Goal: Navigation & Orientation: Find specific page/section

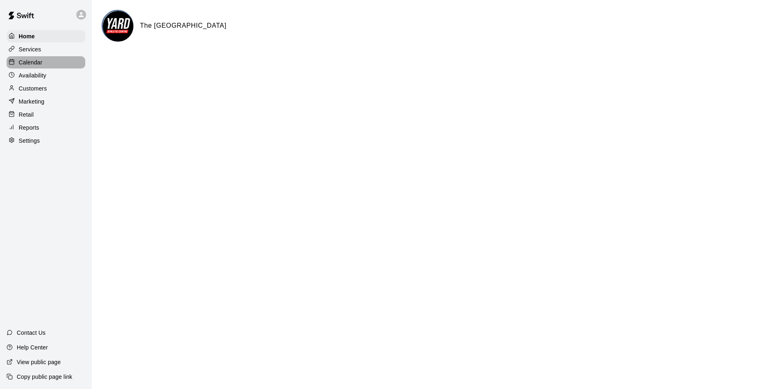
click at [38, 64] on p "Calendar" at bounding box center [31, 62] width 24 height 8
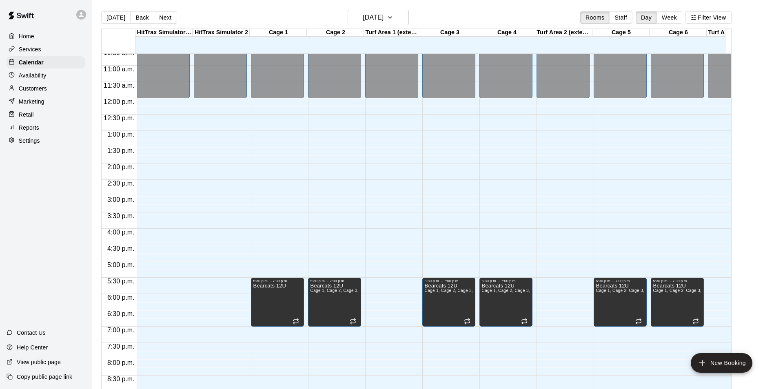
scroll to position [323, 0]
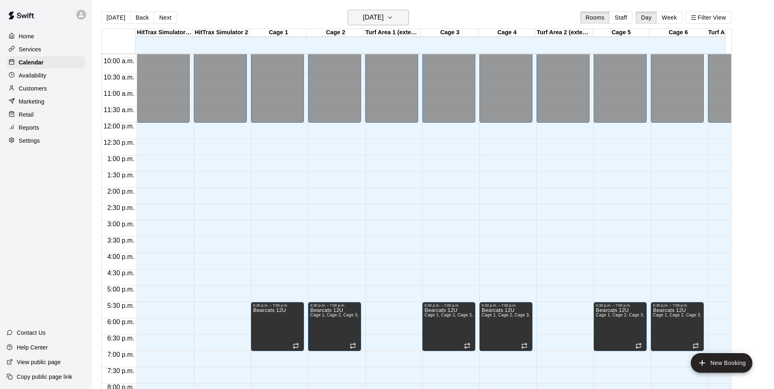
click at [393, 16] on icon "button" at bounding box center [390, 18] width 7 height 10
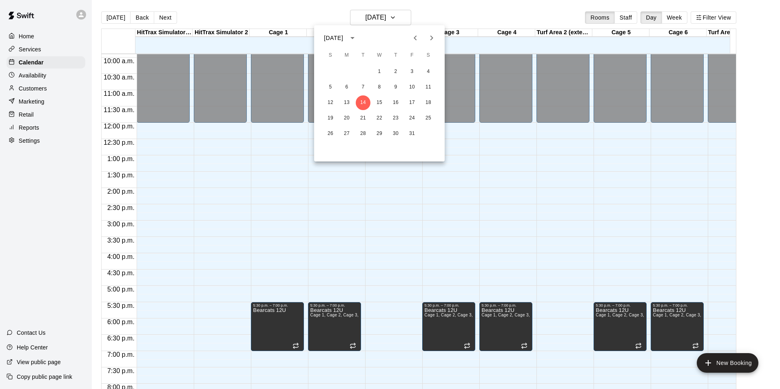
click at [405, 17] on div at bounding box center [390, 194] width 780 height 389
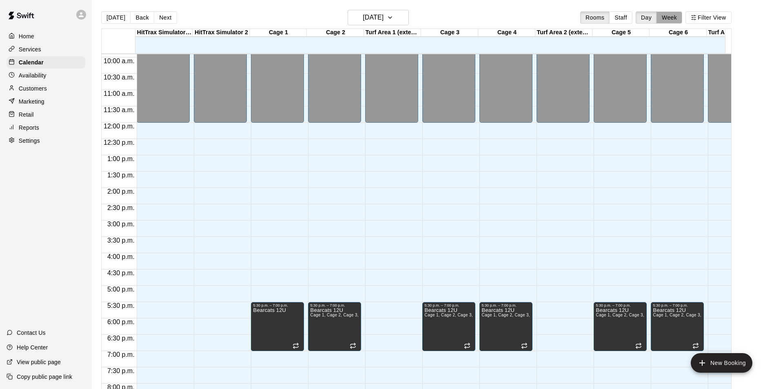
click at [676, 13] on button "Week" at bounding box center [669, 17] width 26 height 12
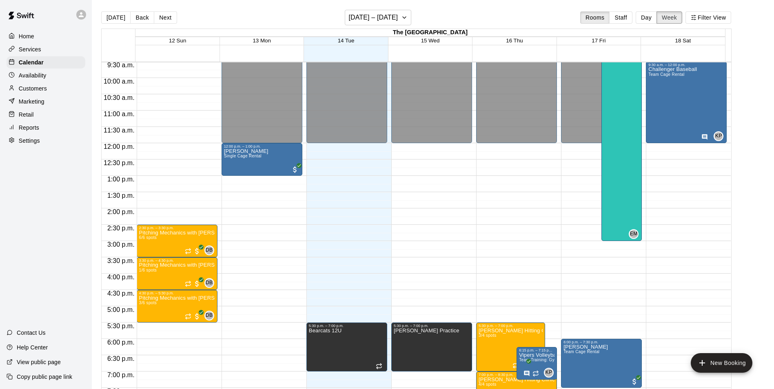
scroll to position [285, 0]
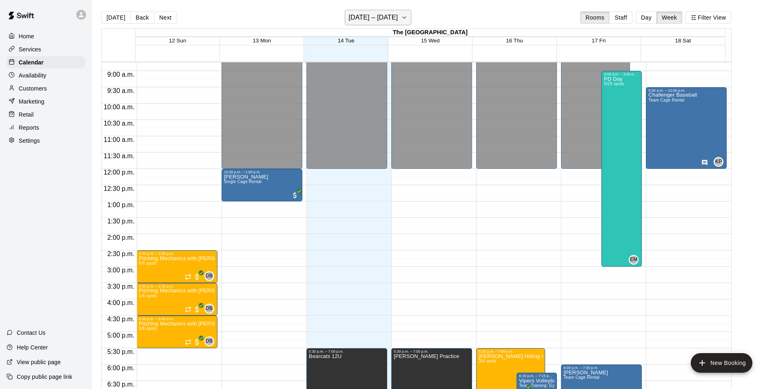
click at [405, 16] on icon "button" at bounding box center [404, 18] width 7 height 10
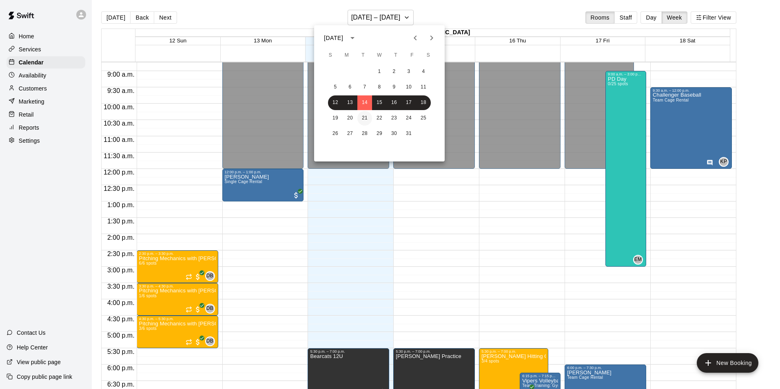
click at [359, 119] on button "21" at bounding box center [364, 118] width 15 height 15
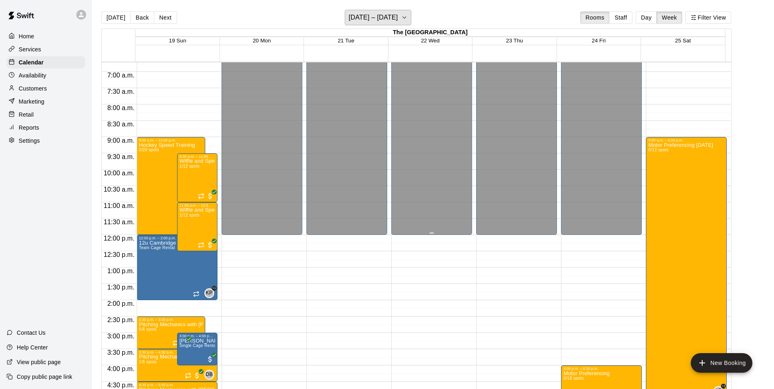
scroll to position [244, 0]
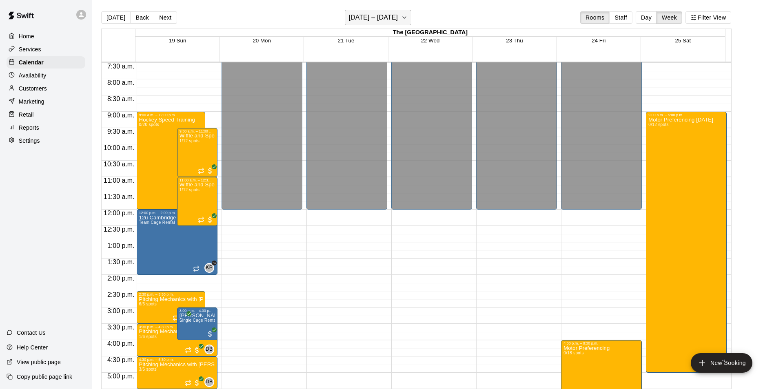
click at [403, 17] on icon "button" at bounding box center [404, 18] width 3 height 2
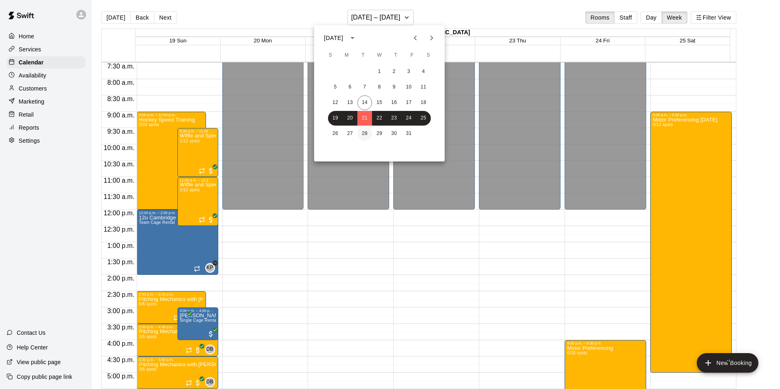
click at [366, 131] on button "28" at bounding box center [364, 133] width 15 height 15
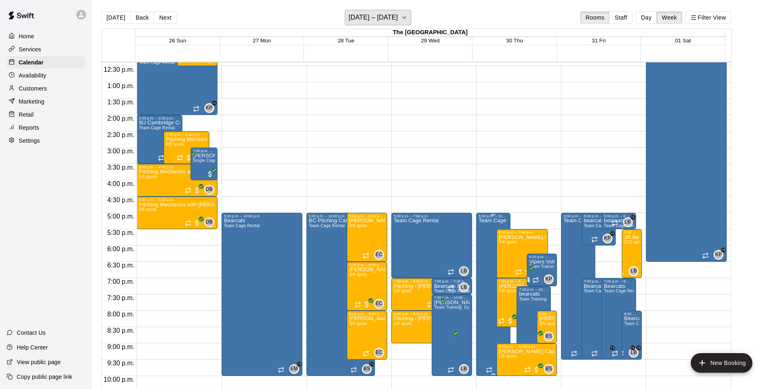
scroll to position [448, 0]
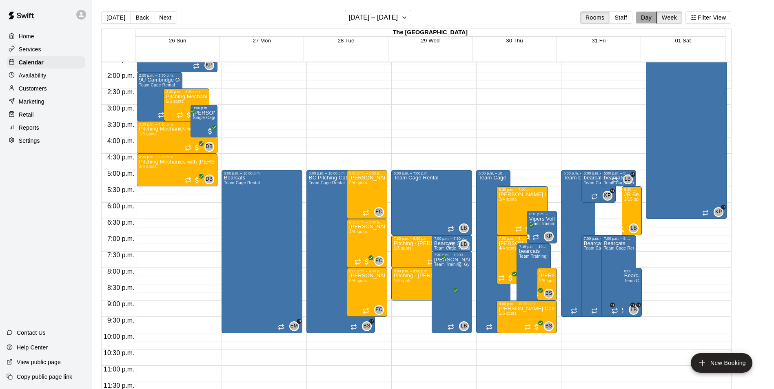
click at [647, 18] on button "Day" at bounding box center [646, 17] width 21 height 12
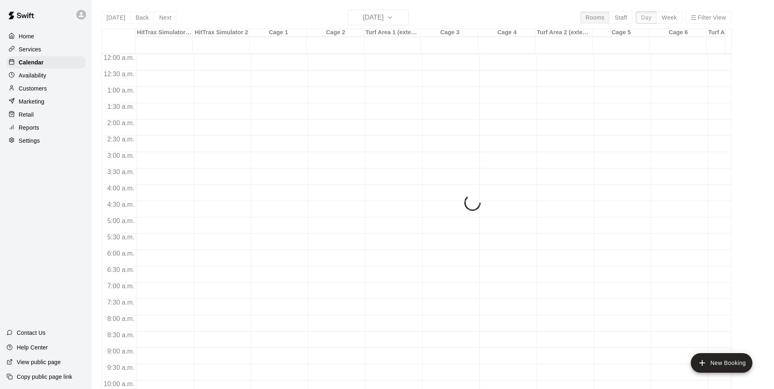
scroll to position [283, 0]
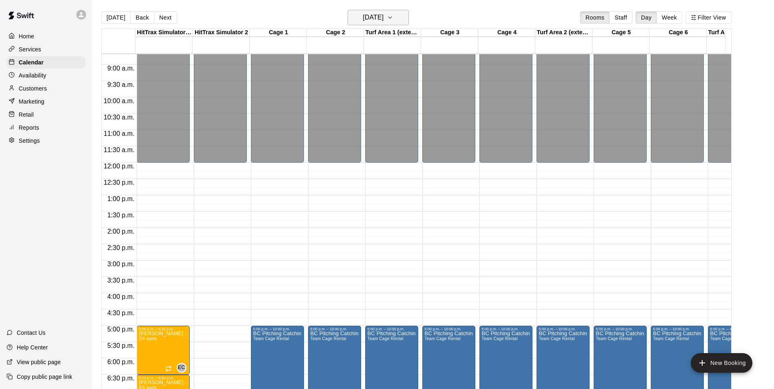
click at [393, 15] on icon "button" at bounding box center [390, 18] width 7 height 10
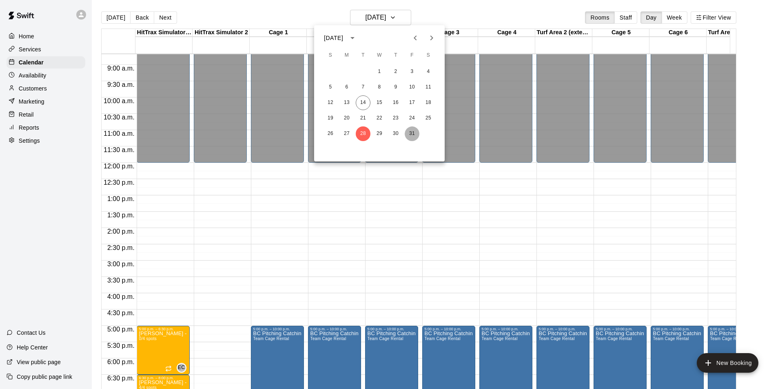
click at [410, 136] on button "31" at bounding box center [412, 133] width 15 height 15
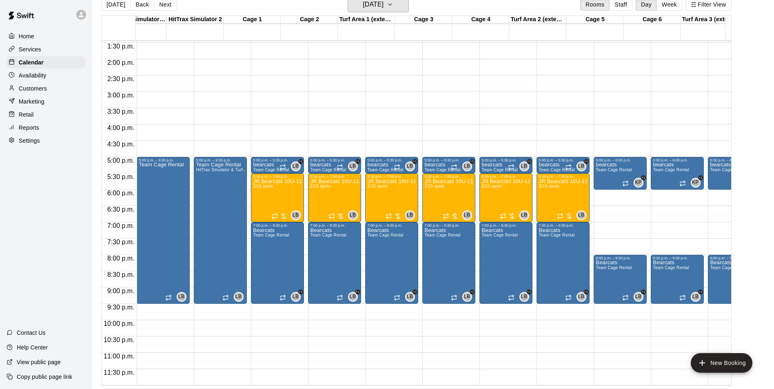
scroll to position [0, 0]
